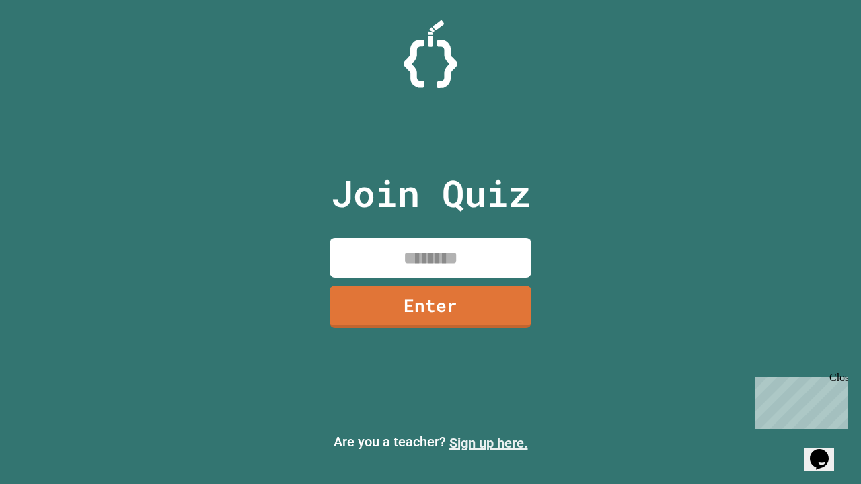
click at [488, 443] on link "Sign up here." at bounding box center [488, 443] width 79 height 16
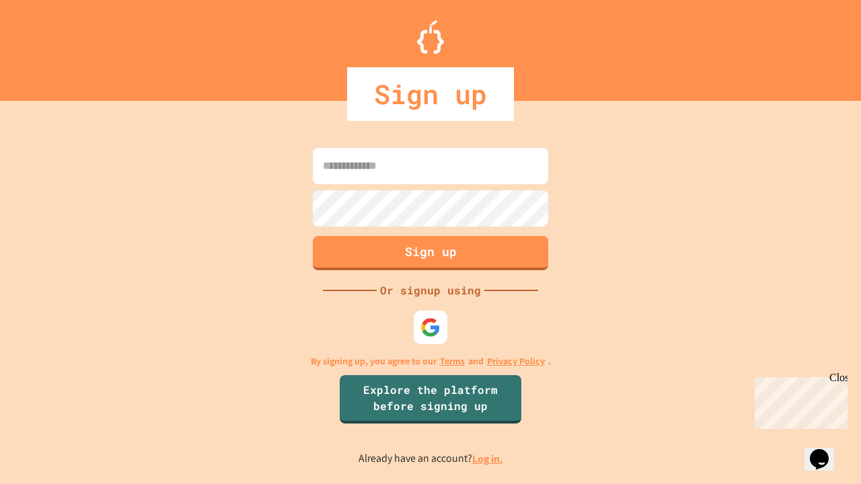
click at [488, 459] on link "Log in." at bounding box center [487, 459] width 31 height 14
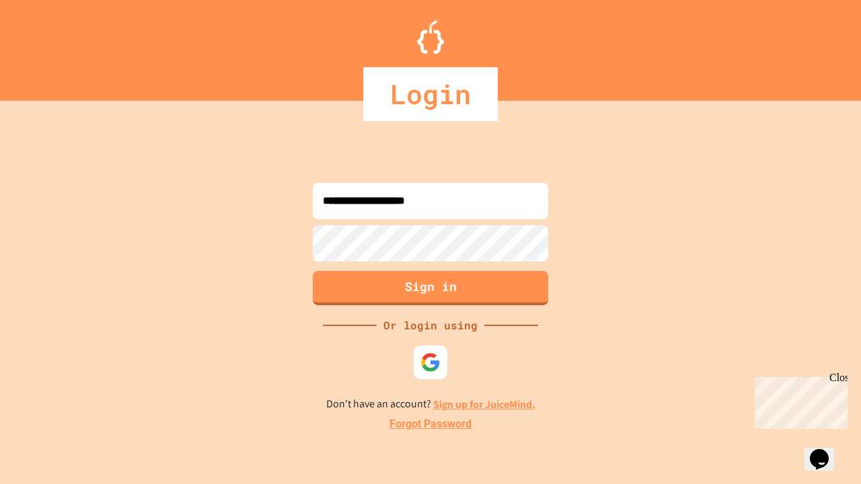
type input "**********"
